Goal: Information Seeking & Learning: Stay updated

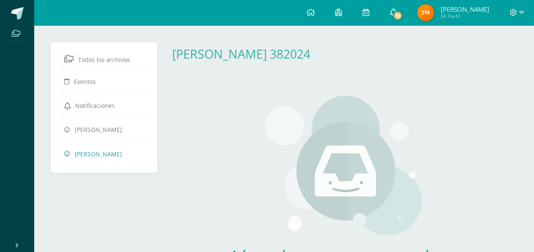
click at [402, 16] on span "16" at bounding box center [397, 15] width 9 height 9
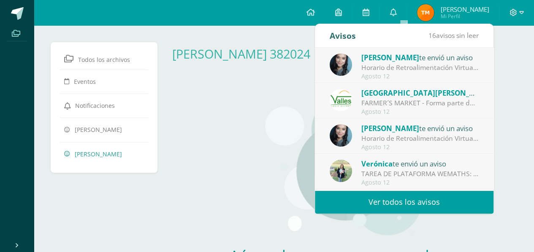
click at [378, 197] on link "Ver todos los avisos" at bounding box center [404, 202] width 179 height 23
click at [378, 206] on link "Ver todos los avisos" at bounding box center [404, 202] width 179 height 23
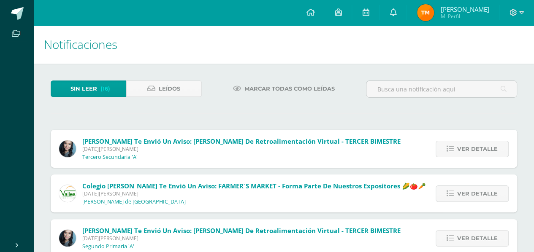
click at [381, 206] on div "Colegio [PERSON_NAME] te envió un aviso: FARMER´S MARKET - Forma parte de nuest…" at bounding box center [243, 194] width 384 height 38
click at [465, 149] on span "Ver detalle" at bounding box center [477, 149] width 41 height 16
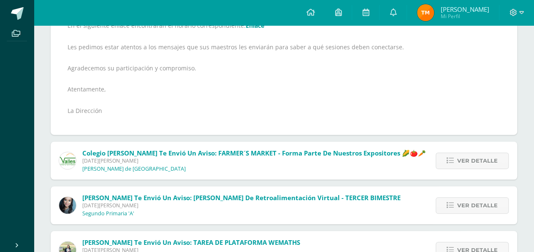
scroll to position [212, 0]
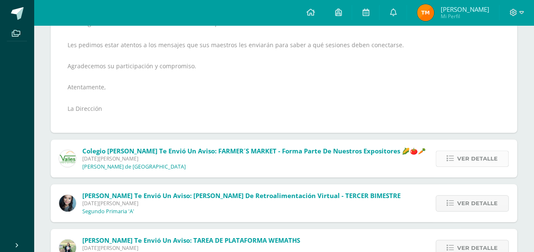
click at [451, 163] on link "Ver detalle" at bounding box center [472, 159] width 73 height 16
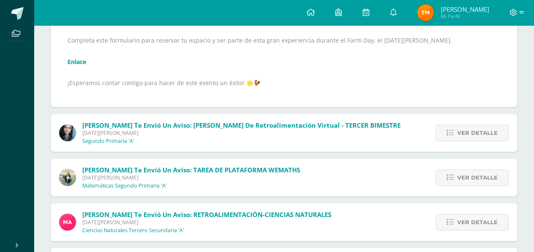
scroll to position [196, 0]
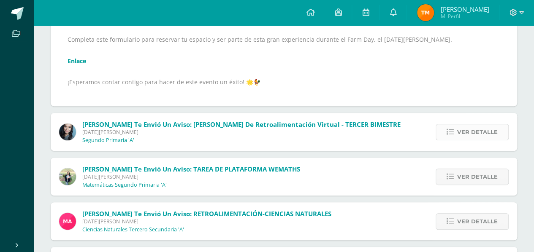
click at [451, 135] on icon at bounding box center [450, 132] width 7 height 7
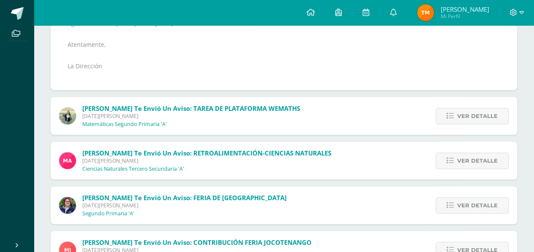
scroll to position [253, 0]
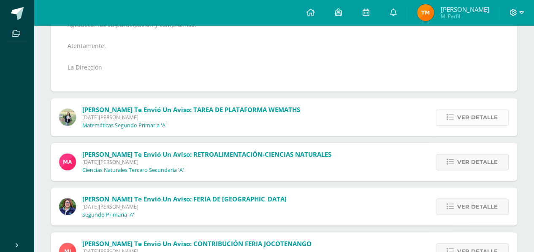
click at [466, 116] on span "Ver detalle" at bounding box center [477, 118] width 41 height 16
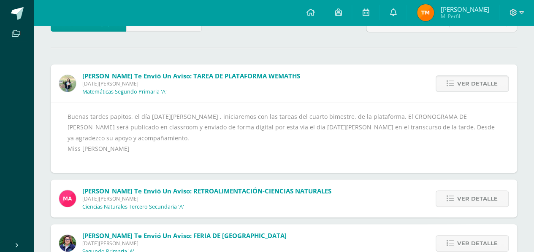
scroll to position [68, 0]
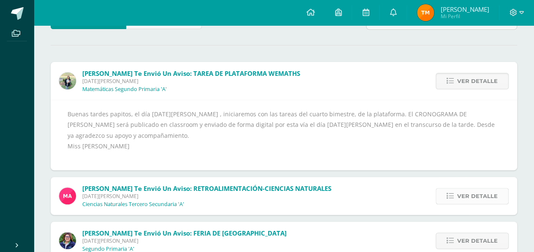
click at [463, 193] on span "Ver detalle" at bounding box center [477, 197] width 41 height 16
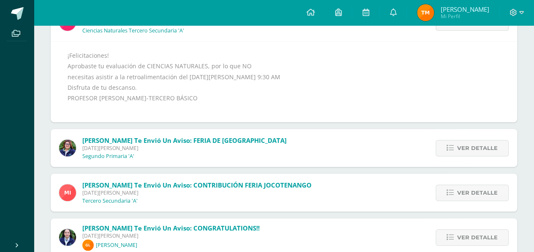
scroll to position [127, 0]
click at [447, 147] on link "Ver detalle" at bounding box center [472, 148] width 73 height 16
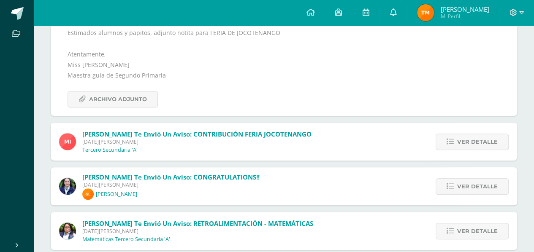
scroll to position [150, 0]
click at [475, 140] on span "Ver detalle" at bounding box center [477, 142] width 41 height 16
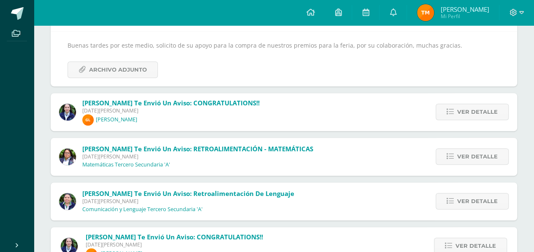
scroll to position [140, 0]
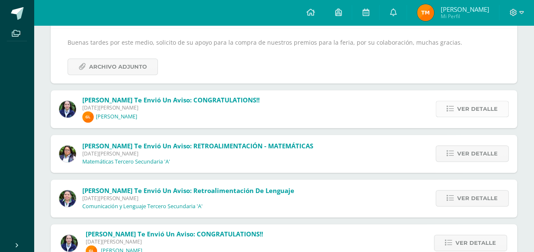
click at [469, 107] on span "Ver detalle" at bounding box center [477, 109] width 41 height 16
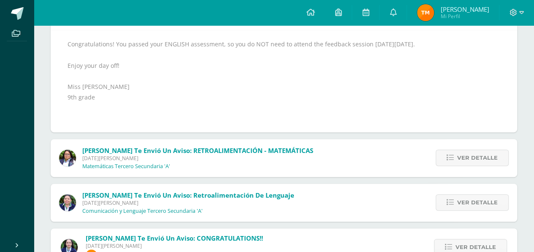
scroll to position [147, 0]
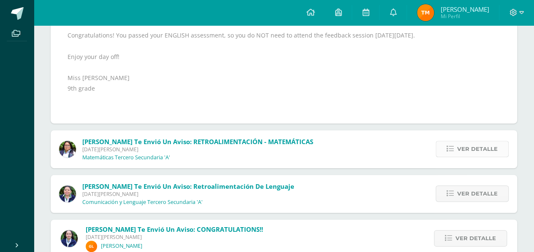
click at [456, 143] on link "Ver detalle" at bounding box center [472, 149] width 73 height 16
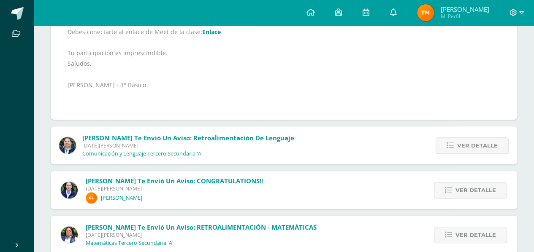
scroll to position [185, 0]
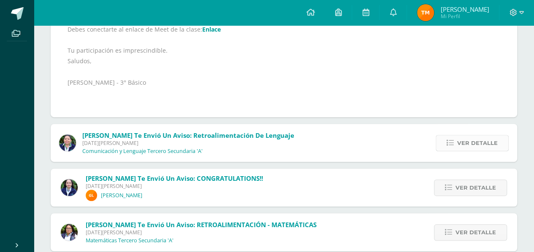
click at [441, 141] on link "Ver detalle" at bounding box center [472, 143] width 73 height 16
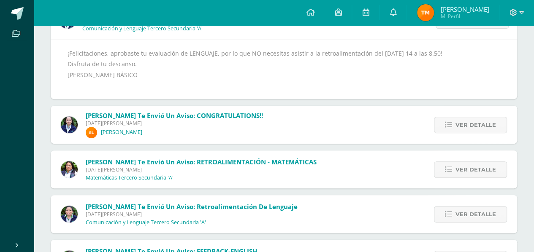
scroll to position [130, 0]
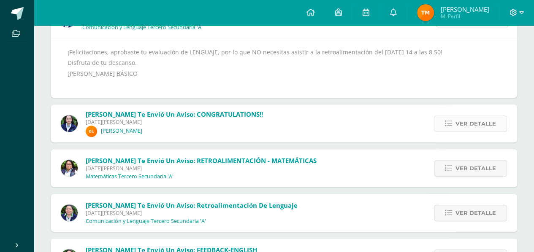
click at [455, 121] on link "Ver detalle" at bounding box center [470, 124] width 73 height 16
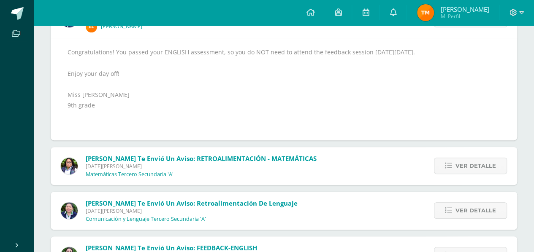
scroll to position [92, 0]
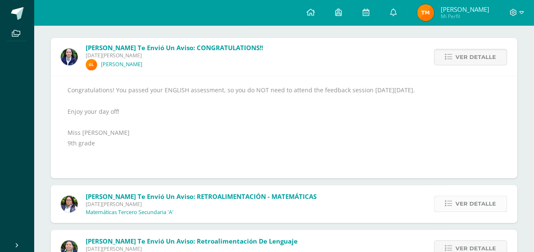
click at [442, 201] on link "Ver detalle" at bounding box center [470, 204] width 73 height 16
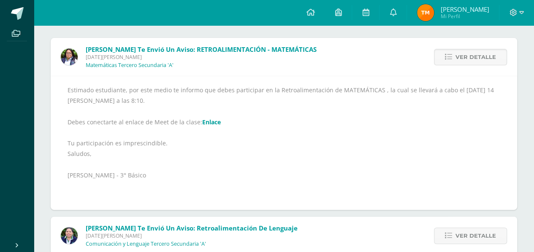
scroll to position [157, 0]
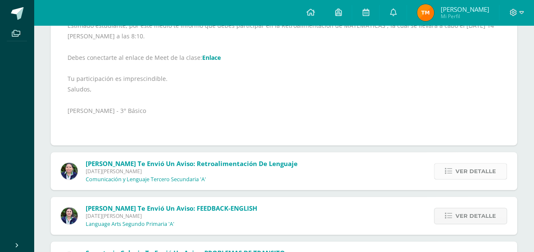
click at [461, 170] on span "Ver detalle" at bounding box center [476, 172] width 41 height 16
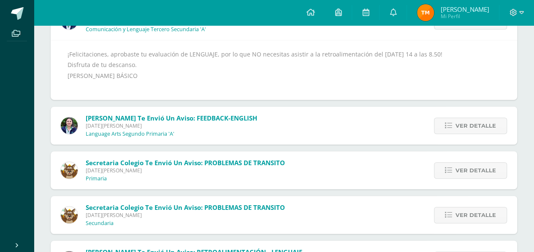
scroll to position [132, 0]
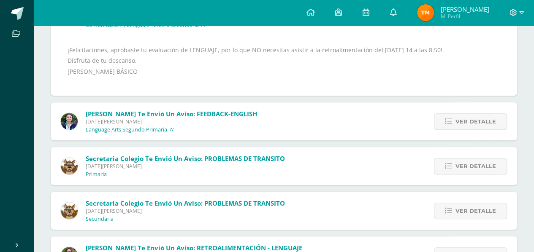
click at [434, 118] on div "Ver detalle" at bounding box center [469, 122] width 96 height 38
click at [455, 119] on link "Ver detalle" at bounding box center [470, 122] width 73 height 16
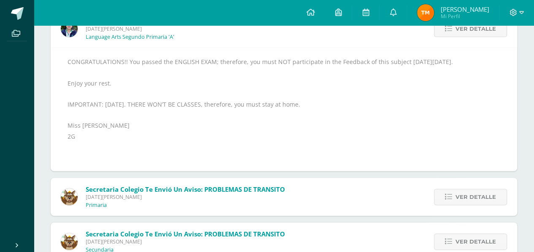
scroll to position [138, 0]
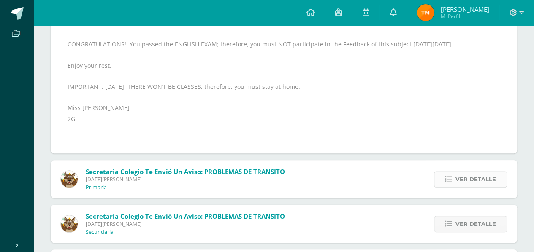
click at [445, 174] on link "Ver detalle" at bounding box center [470, 179] width 73 height 16
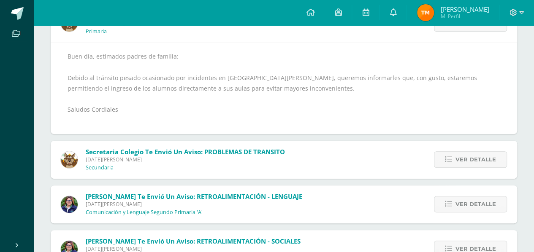
scroll to position [126, 0]
click at [438, 154] on link "Ver detalle" at bounding box center [470, 159] width 73 height 16
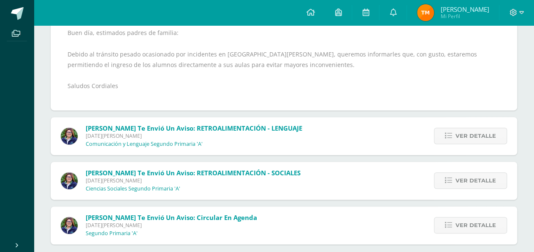
scroll to position [157, 0]
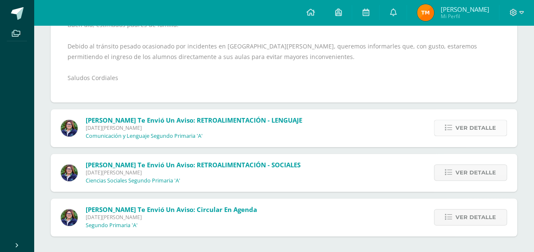
click at [461, 132] on span "Ver detalle" at bounding box center [476, 128] width 41 height 16
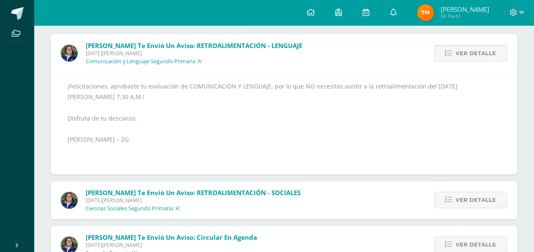
scroll to position [123, 0]
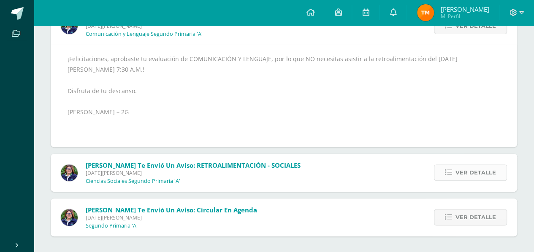
click at [443, 179] on link "Ver detalle" at bounding box center [470, 173] width 73 height 16
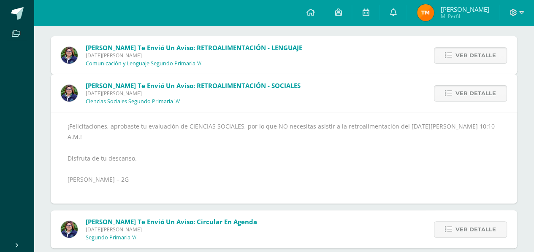
scroll to position [68, 0]
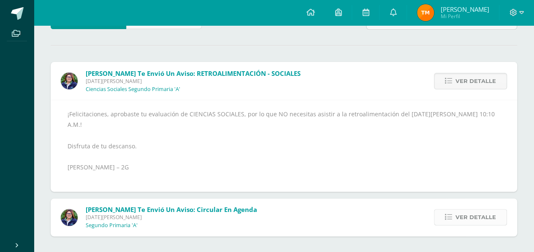
click at [459, 215] on span "Ver detalle" at bounding box center [476, 218] width 41 height 16
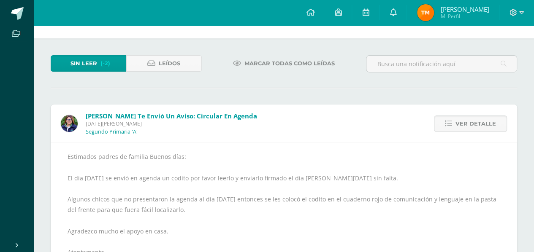
scroll to position [24, 0]
